Goal: Check status: Check status

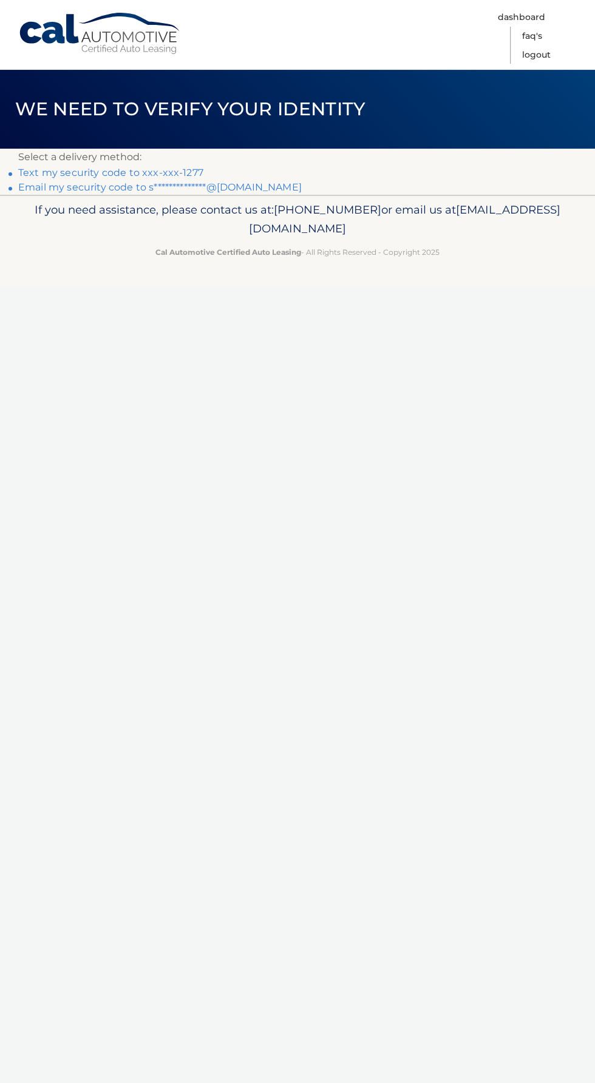
click at [181, 171] on link "Text my security code to xxx-xxx-1277" at bounding box center [110, 173] width 185 height 12
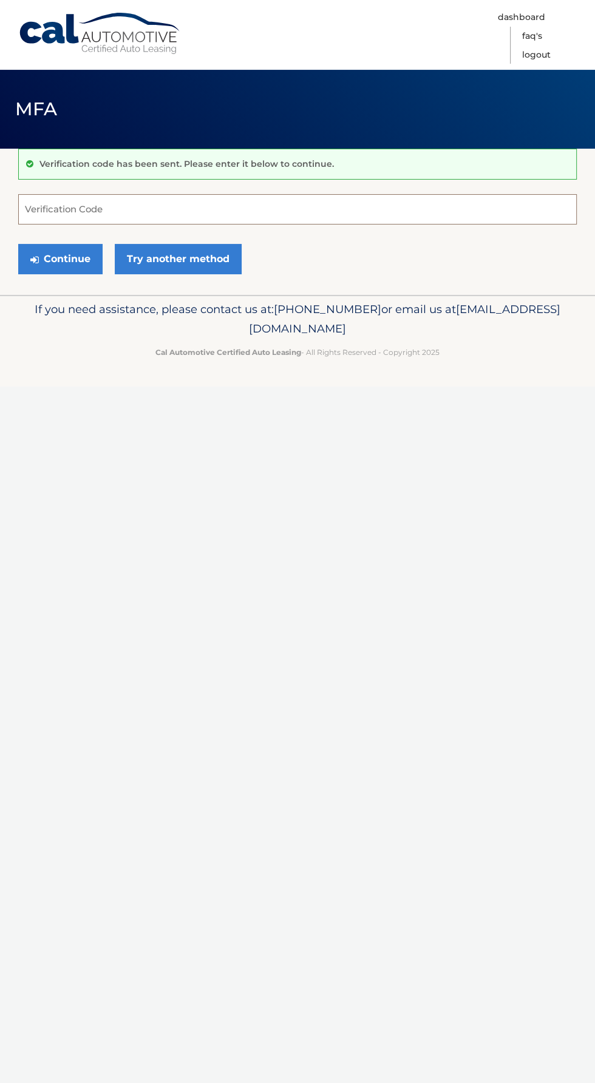
click at [280, 209] on input "Verification Code" at bounding box center [297, 209] width 558 height 30
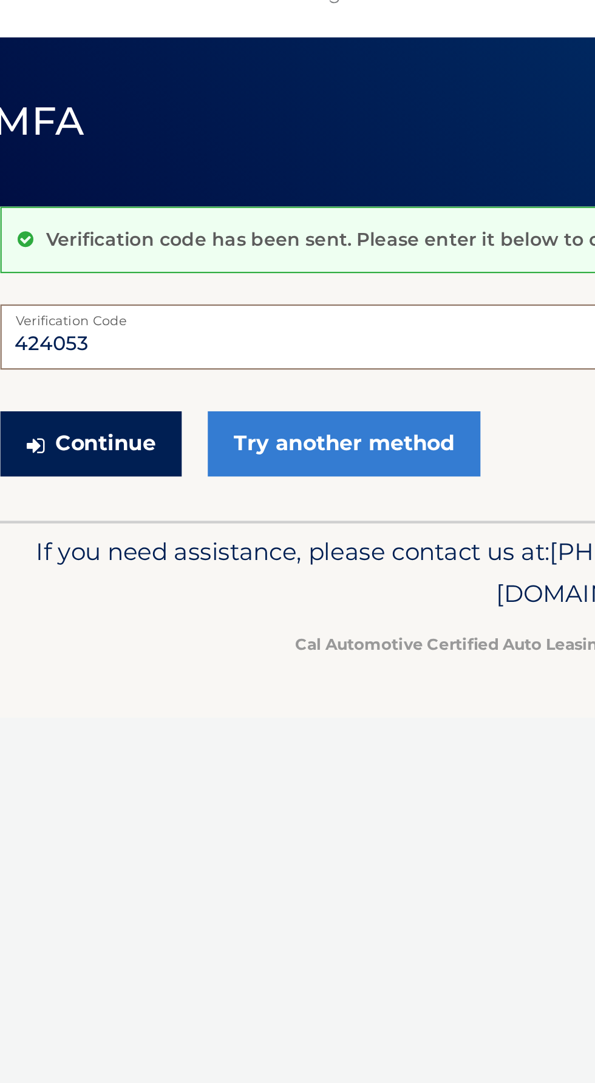
type input "424053"
click at [83, 268] on button "Continue" at bounding box center [60, 259] width 84 height 30
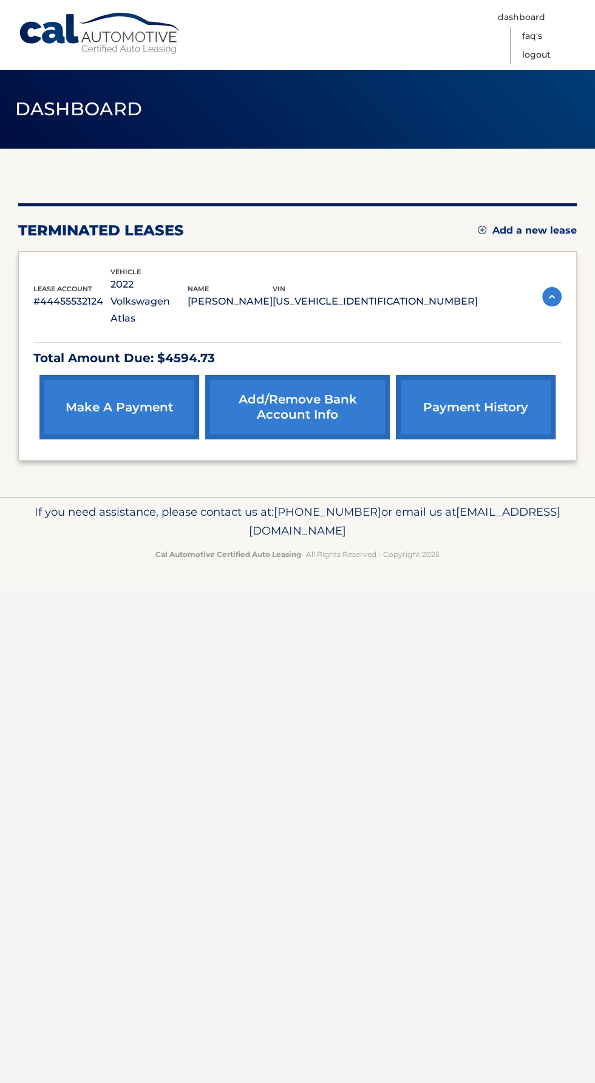
click at [586, 265] on section "You are registered for this site, but you haven't enrolled in online payments. …" at bounding box center [297, 323] width 595 height 348
click at [553, 287] on img at bounding box center [551, 296] width 19 height 19
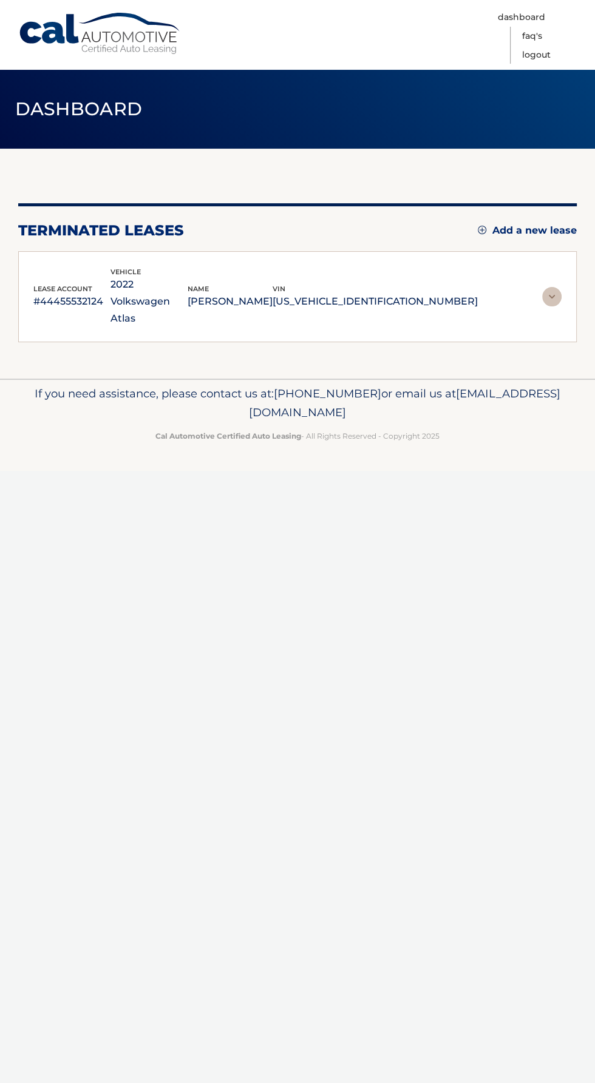
click at [551, 287] on img at bounding box center [551, 296] width 19 height 19
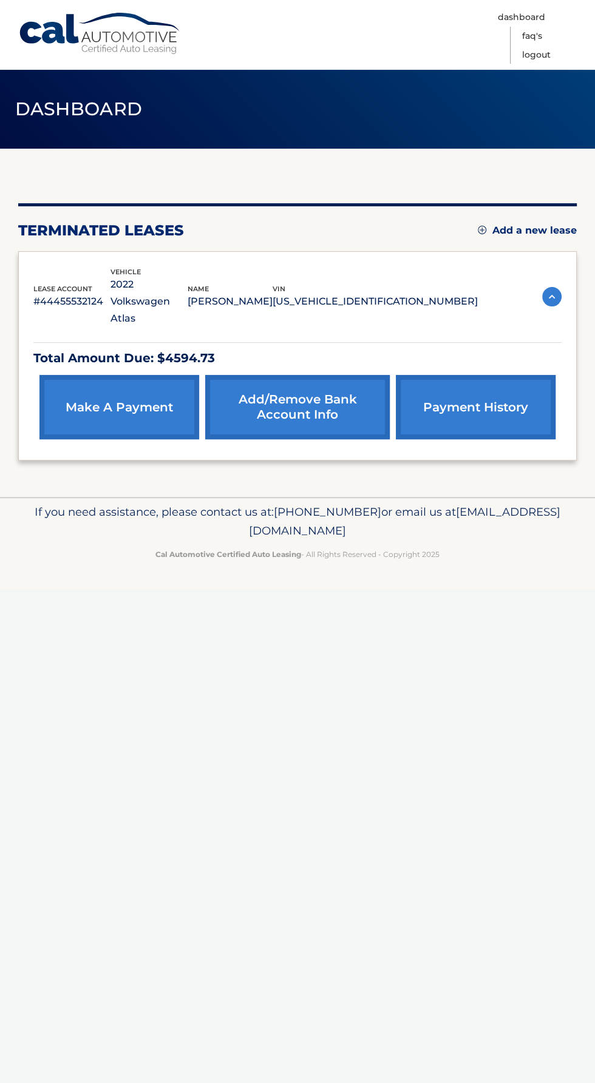
click at [509, 375] on link "payment history" at bounding box center [476, 407] width 160 height 64
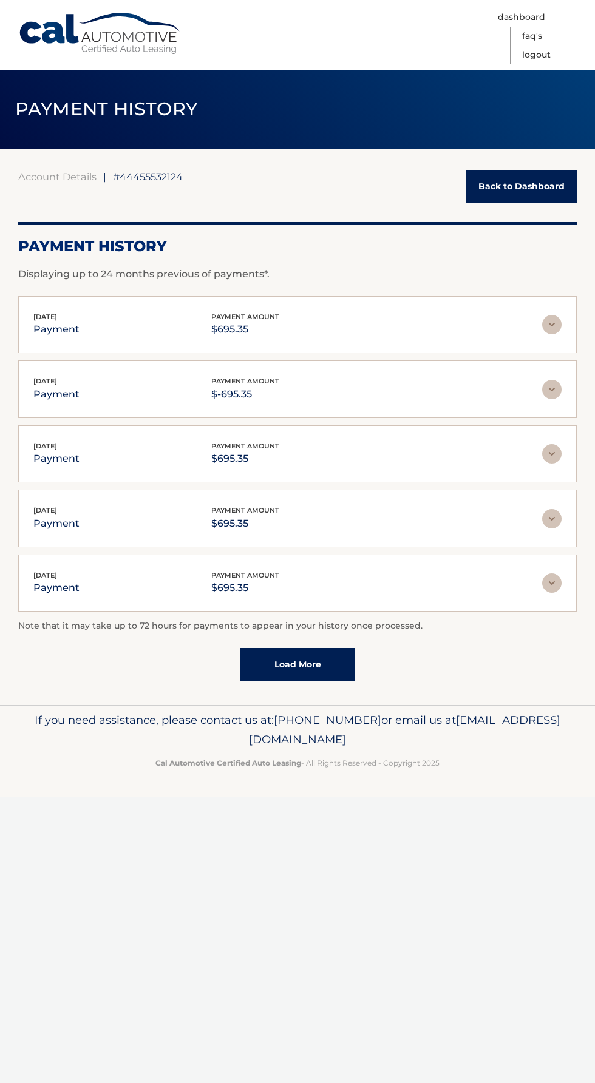
click at [500, 396] on div "Sep 11, 2025 payment payment amount $-695.35" at bounding box center [287, 389] width 509 height 27
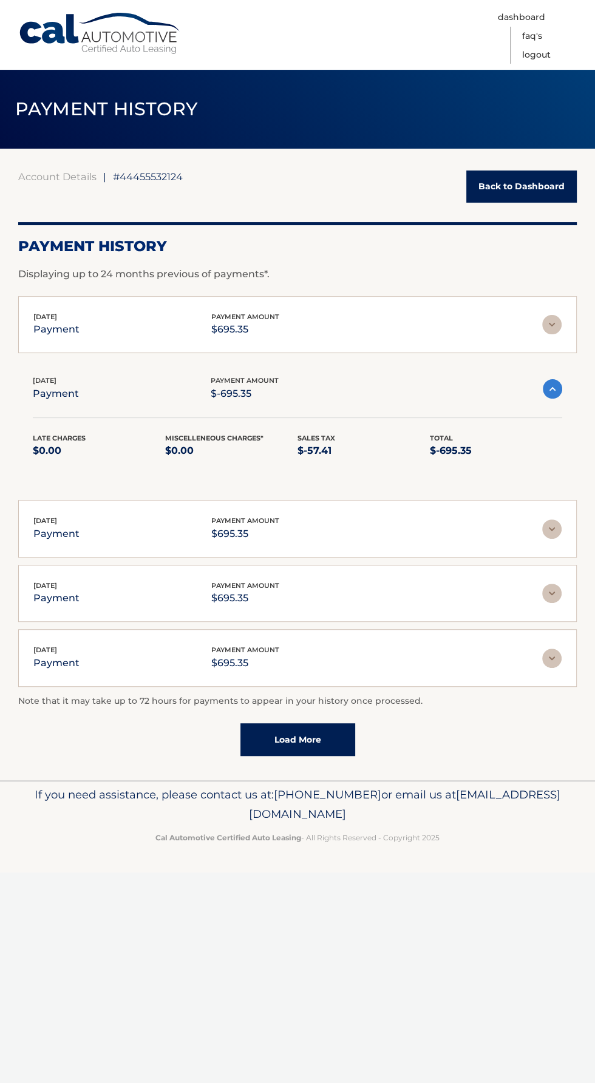
click at [342, 743] on link "Load More" at bounding box center [297, 739] width 115 height 33
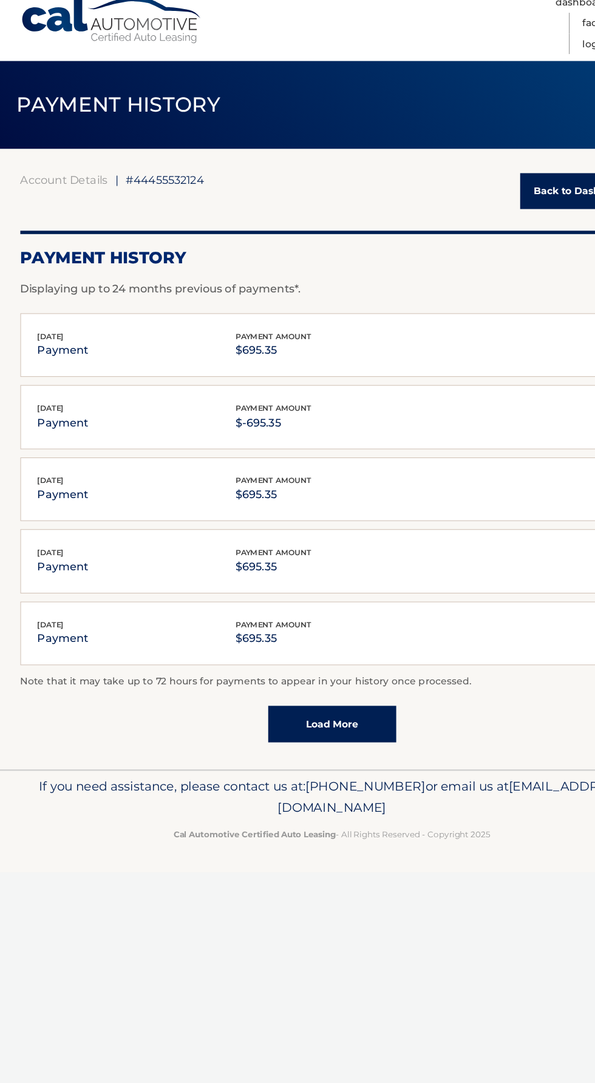
click at [336, 648] on link "Load More" at bounding box center [297, 664] width 115 height 33
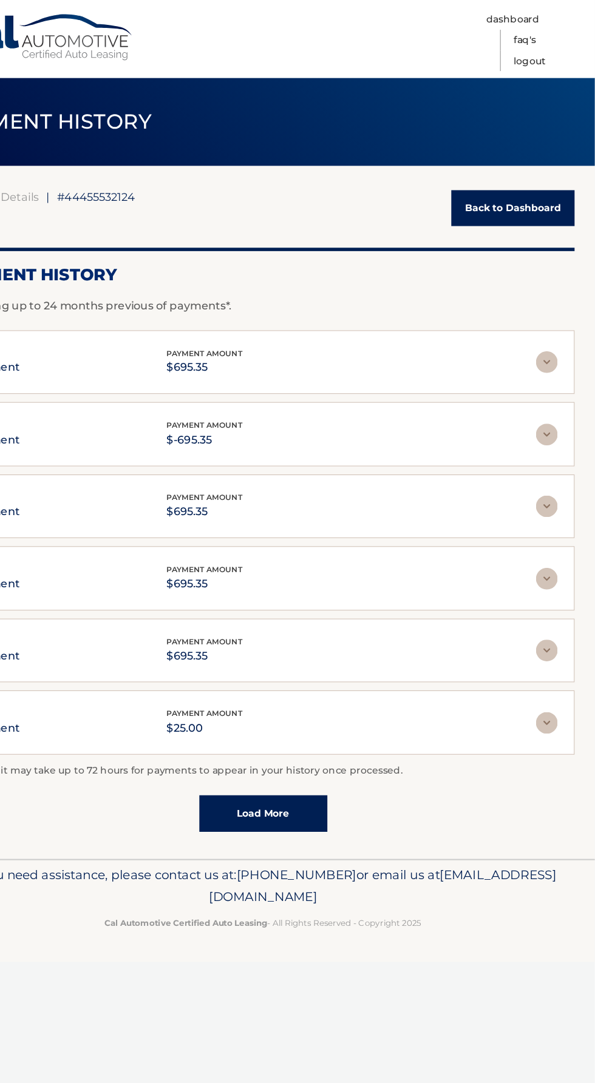
click at [547, 185] on link "Back to Dashboard" at bounding box center [521, 187] width 110 height 32
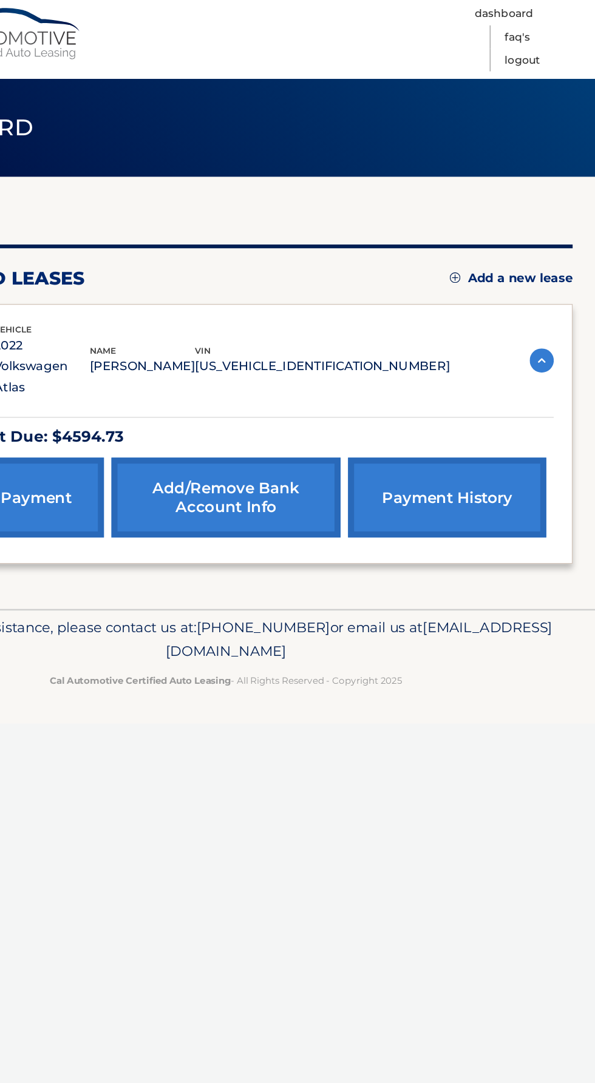
click at [471, 408] on link "payment history" at bounding box center [476, 407] width 160 height 64
click at [547, 291] on img at bounding box center [551, 296] width 19 height 19
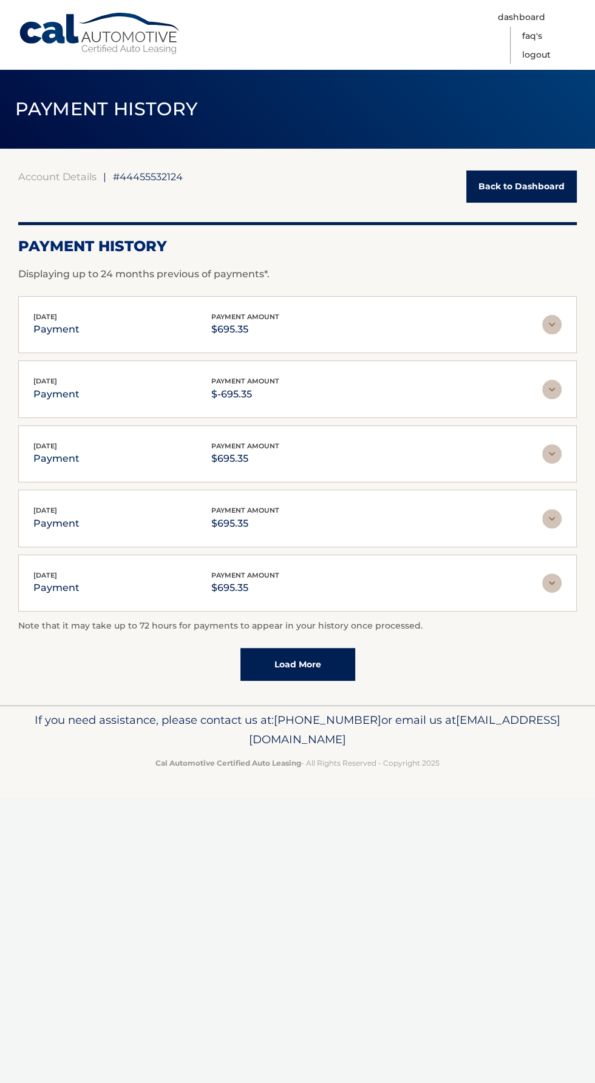
click at [544, 331] on img at bounding box center [551, 324] width 19 height 19
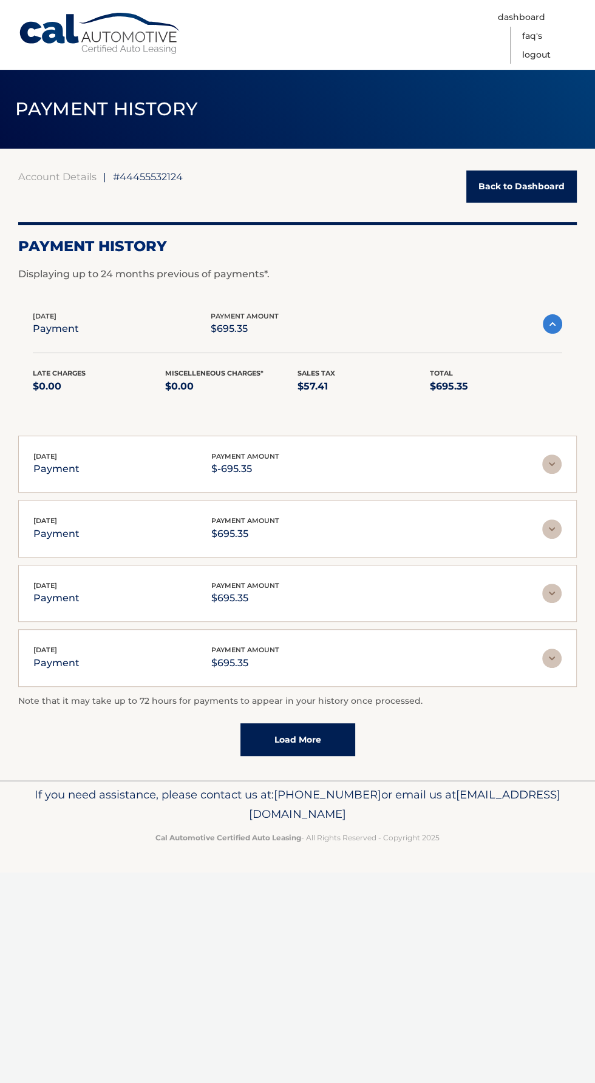
click at [546, 471] on img at bounding box center [551, 464] width 19 height 19
